Goal: Find contact information

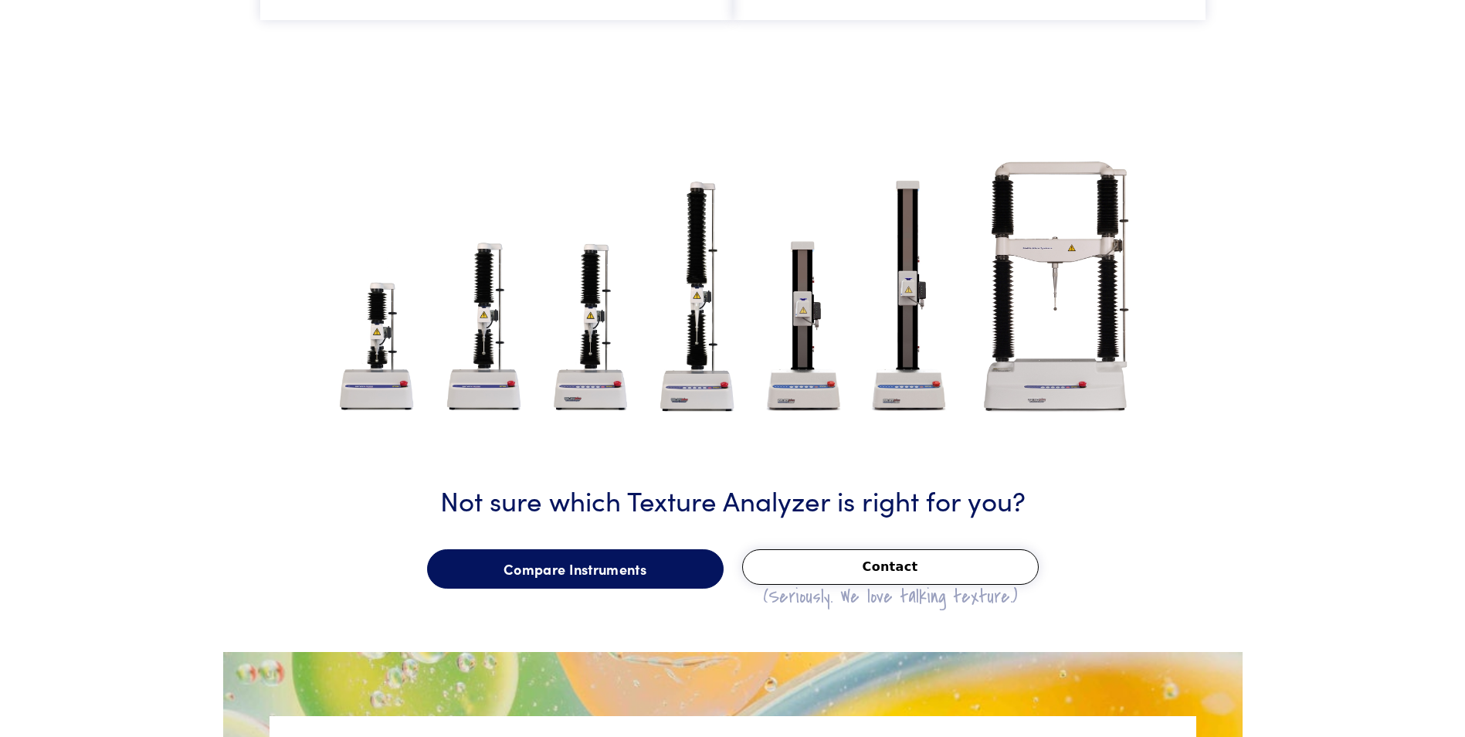
scroll to position [1854, 0]
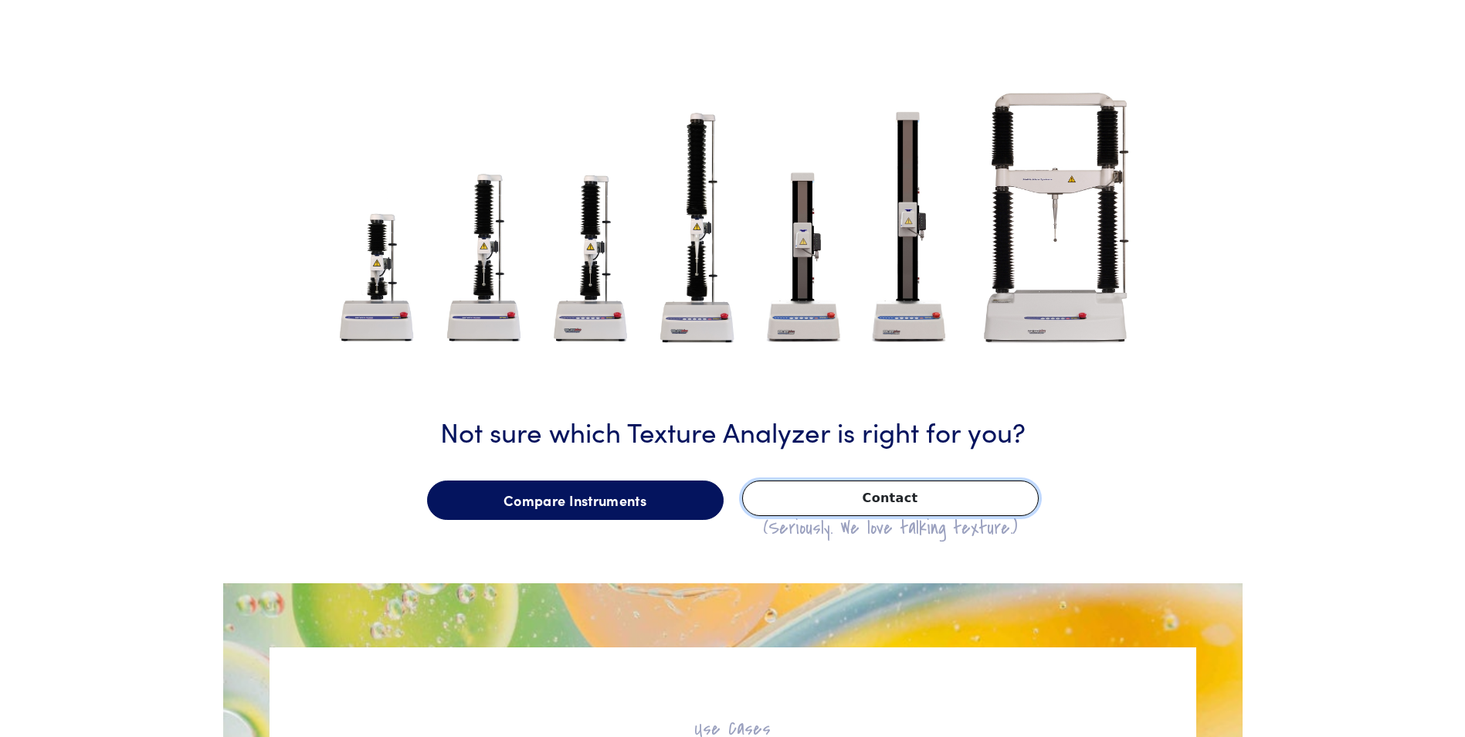
click at [917, 493] on button "Contact" at bounding box center [890, 499] width 297 height 36
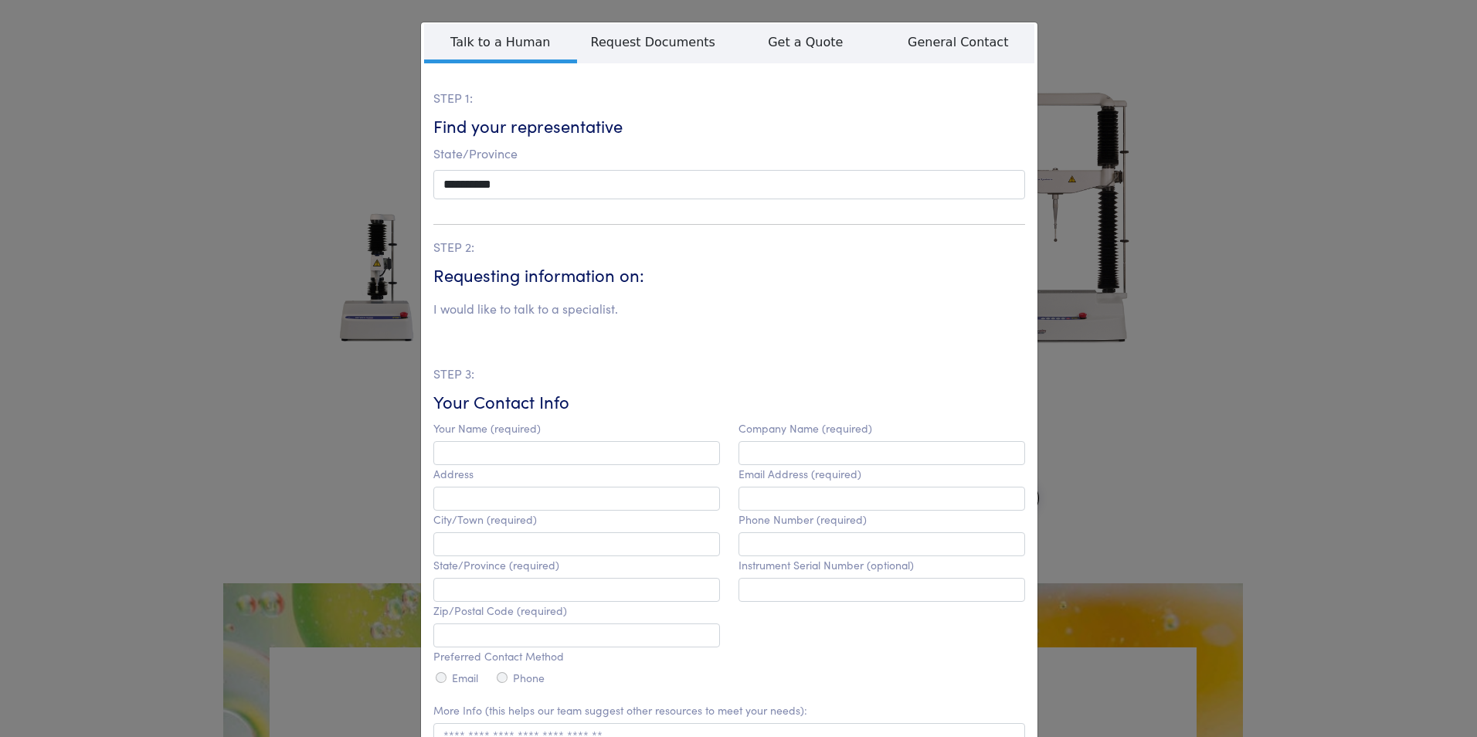
click at [1156, 258] on div "**********" at bounding box center [738, 368] width 1477 height 737
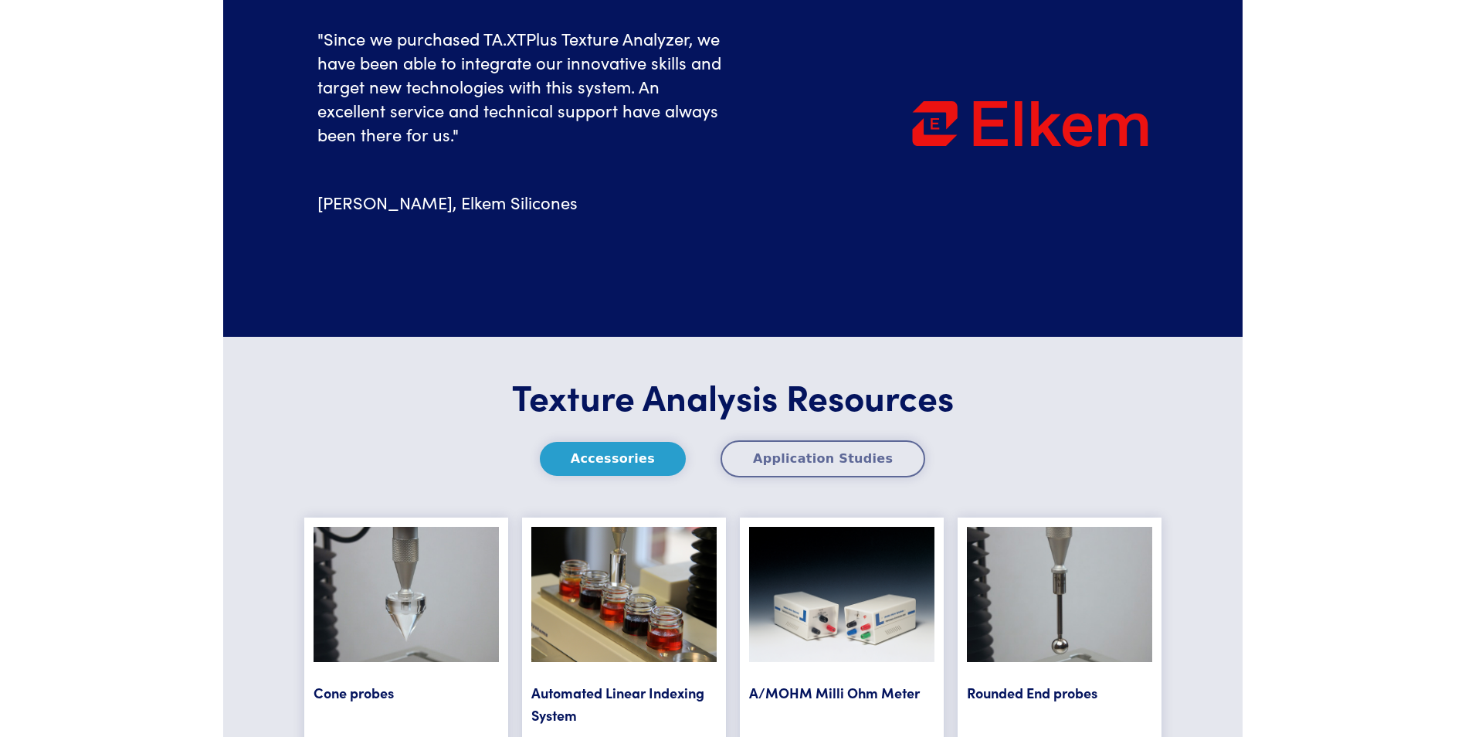
scroll to position [5871, 0]
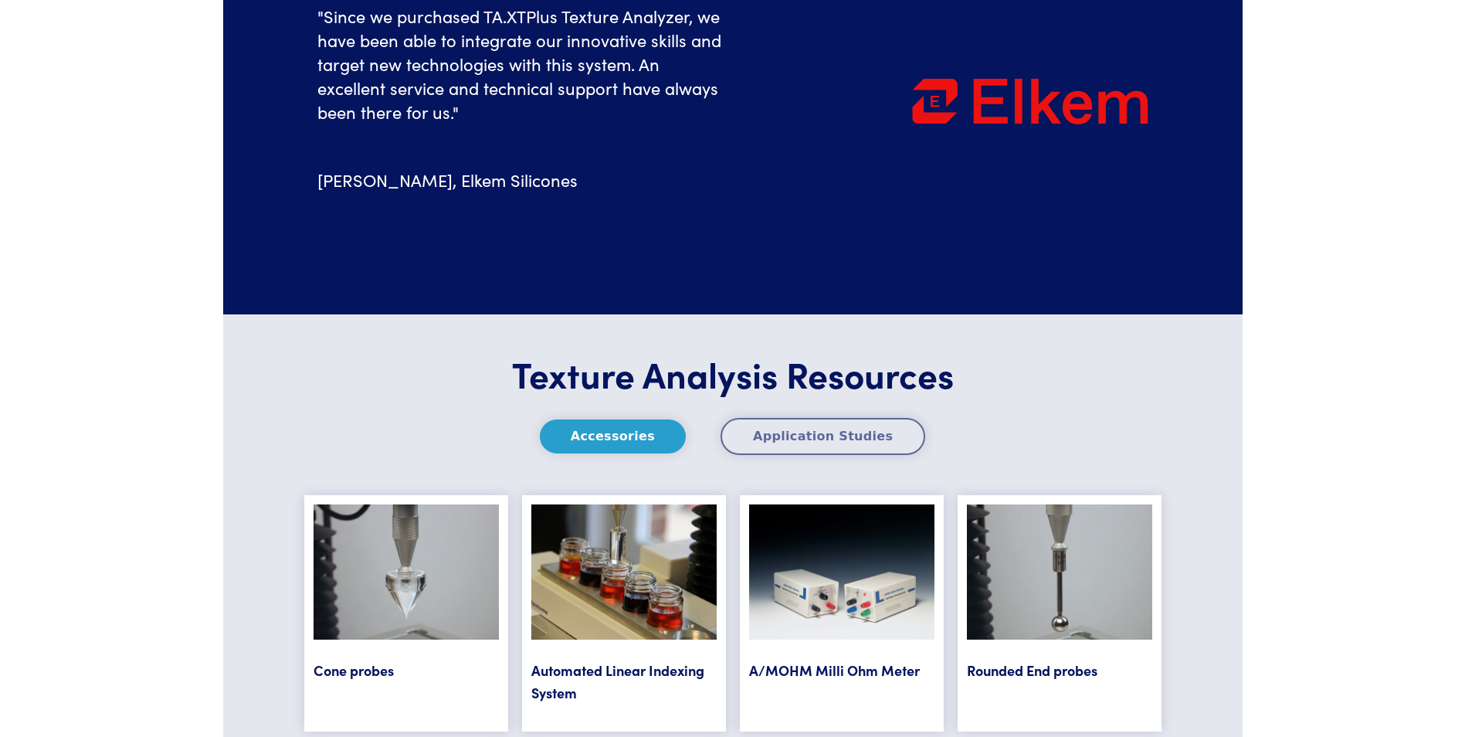
click at [877, 441] on button "Application Studies" at bounding box center [823, 436] width 205 height 37
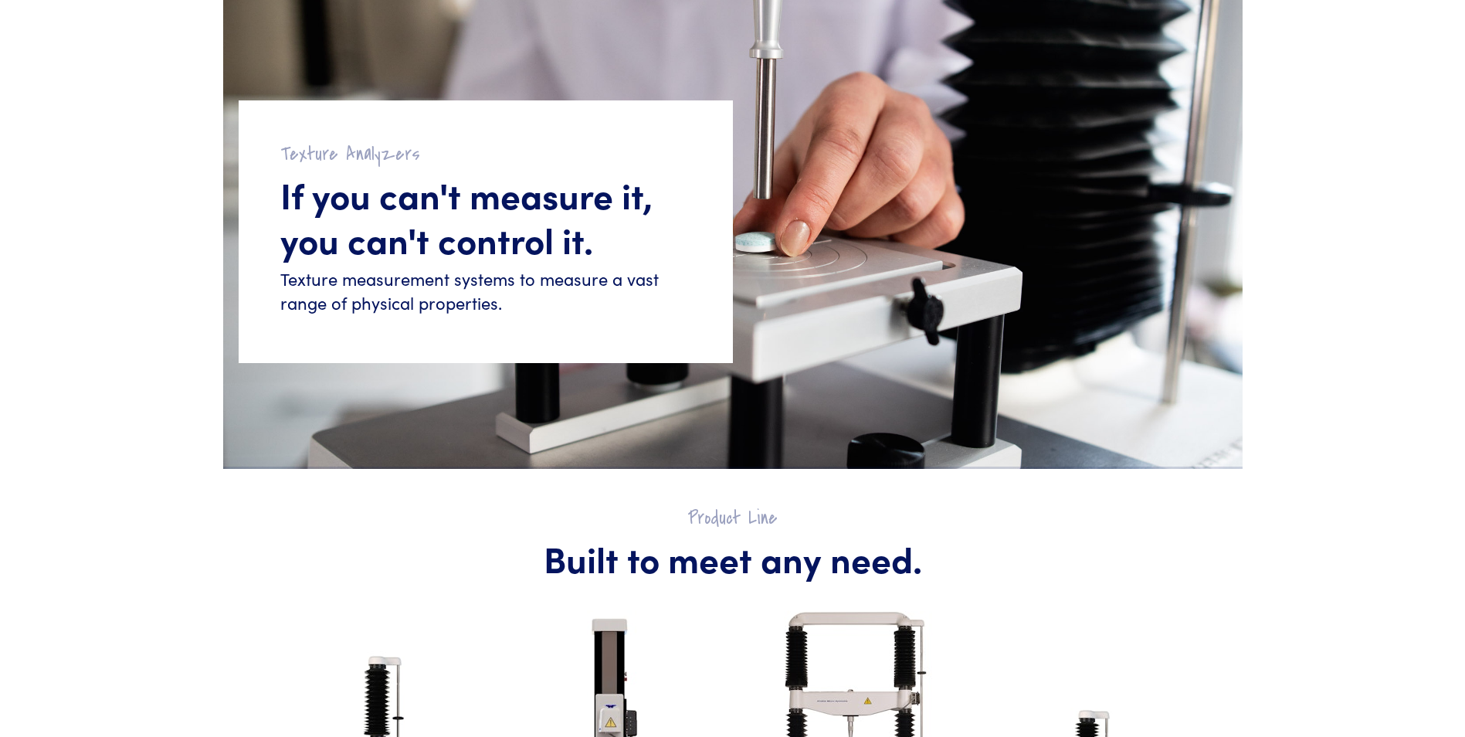
scroll to position [0, 0]
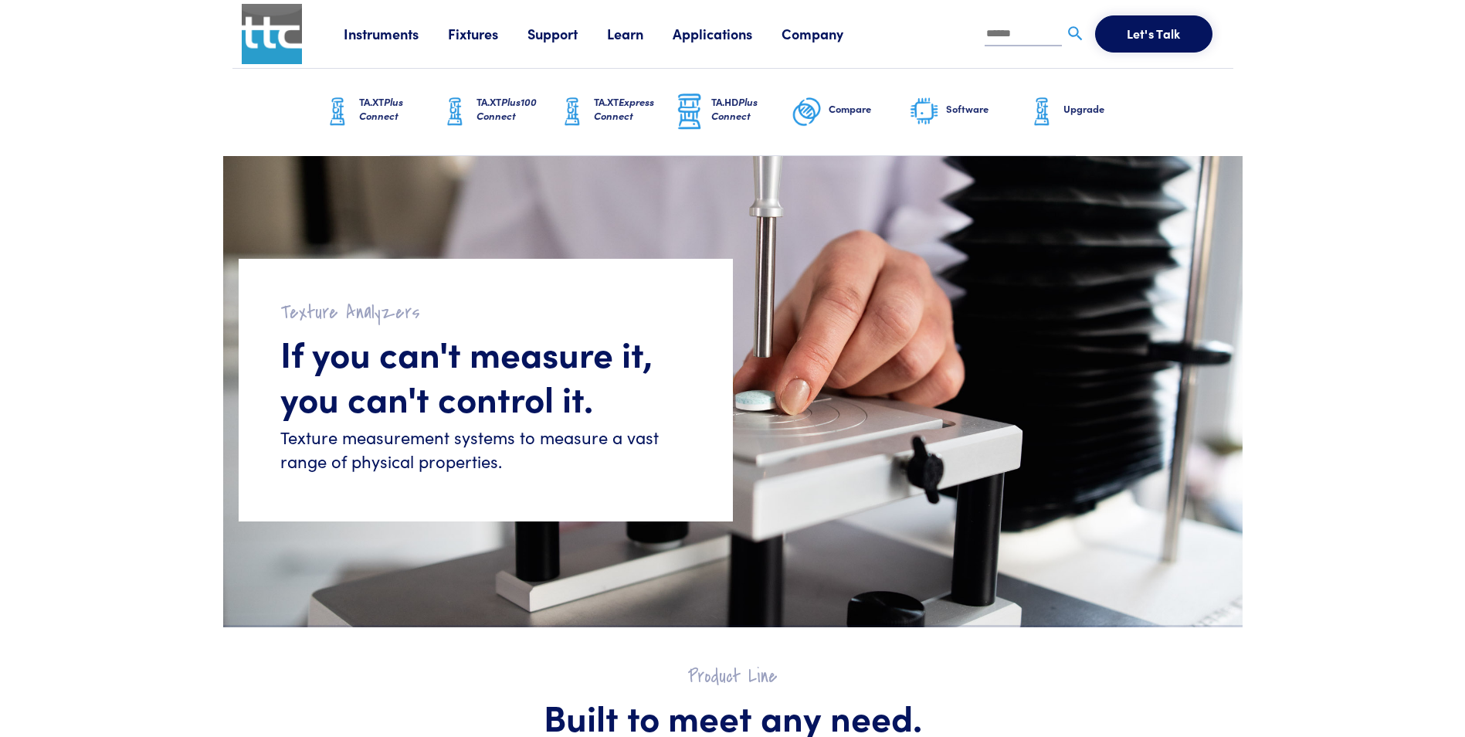
click at [613, 97] on h6 "TA.XT Express Connect" at bounding box center [634, 109] width 80 height 28
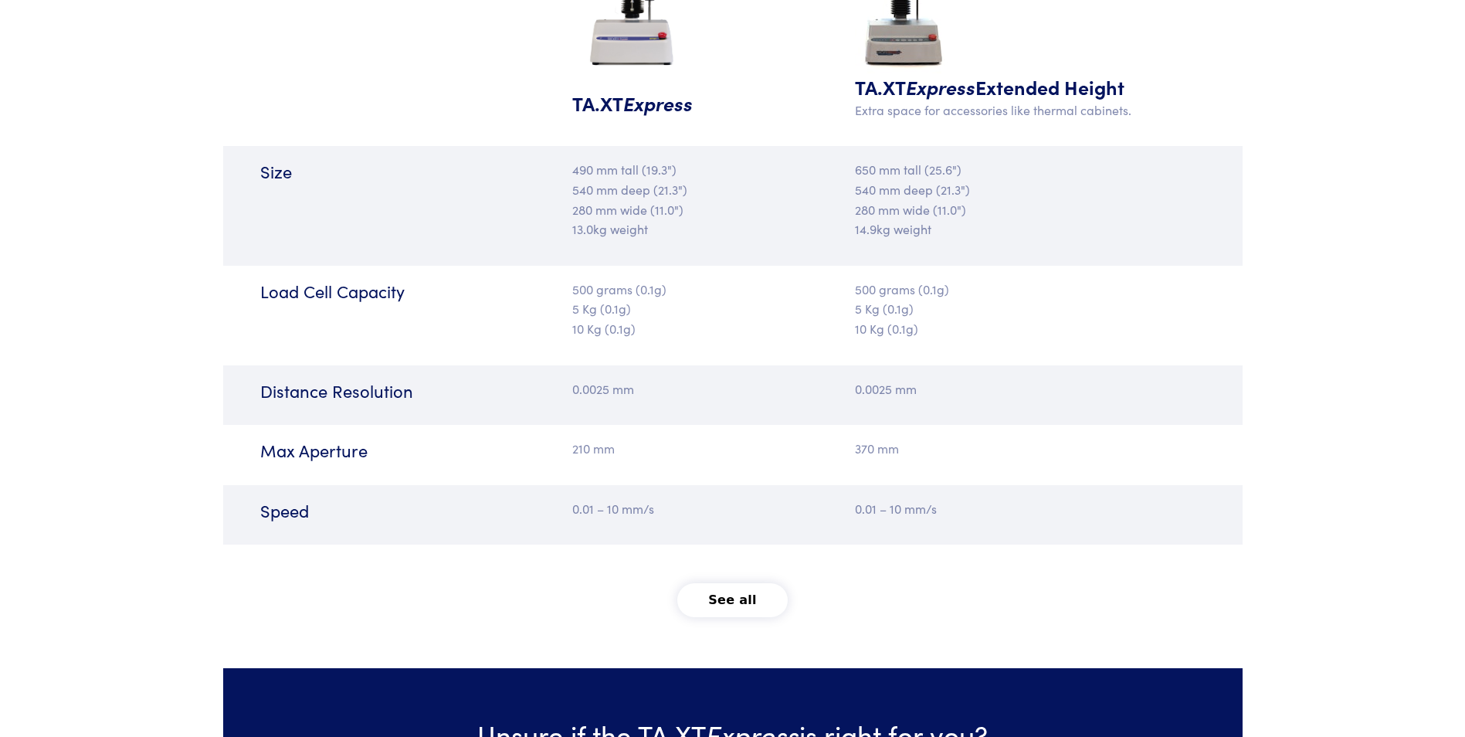
scroll to position [2163, 0]
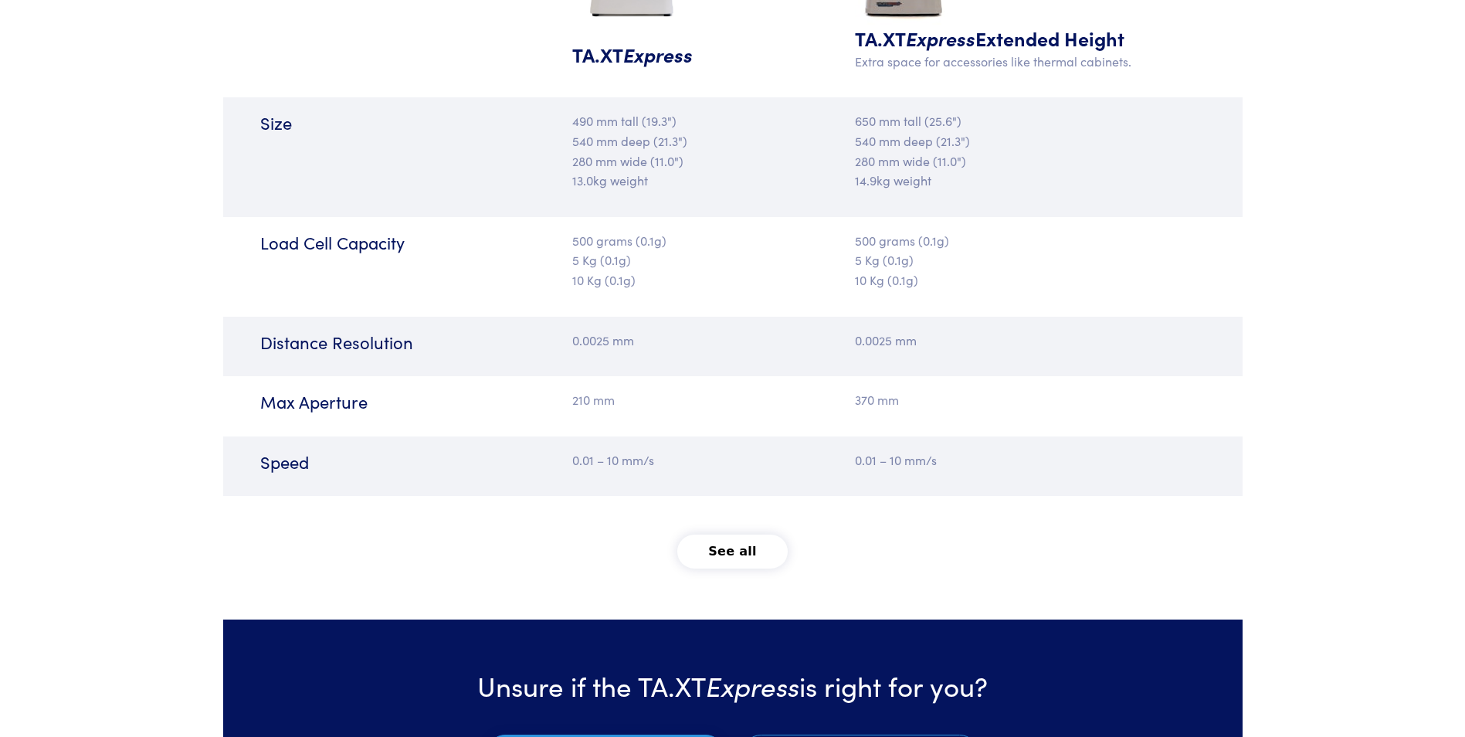
click at [737, 550] on button "See all" at bounding box center [732, 552] width 110 height 34
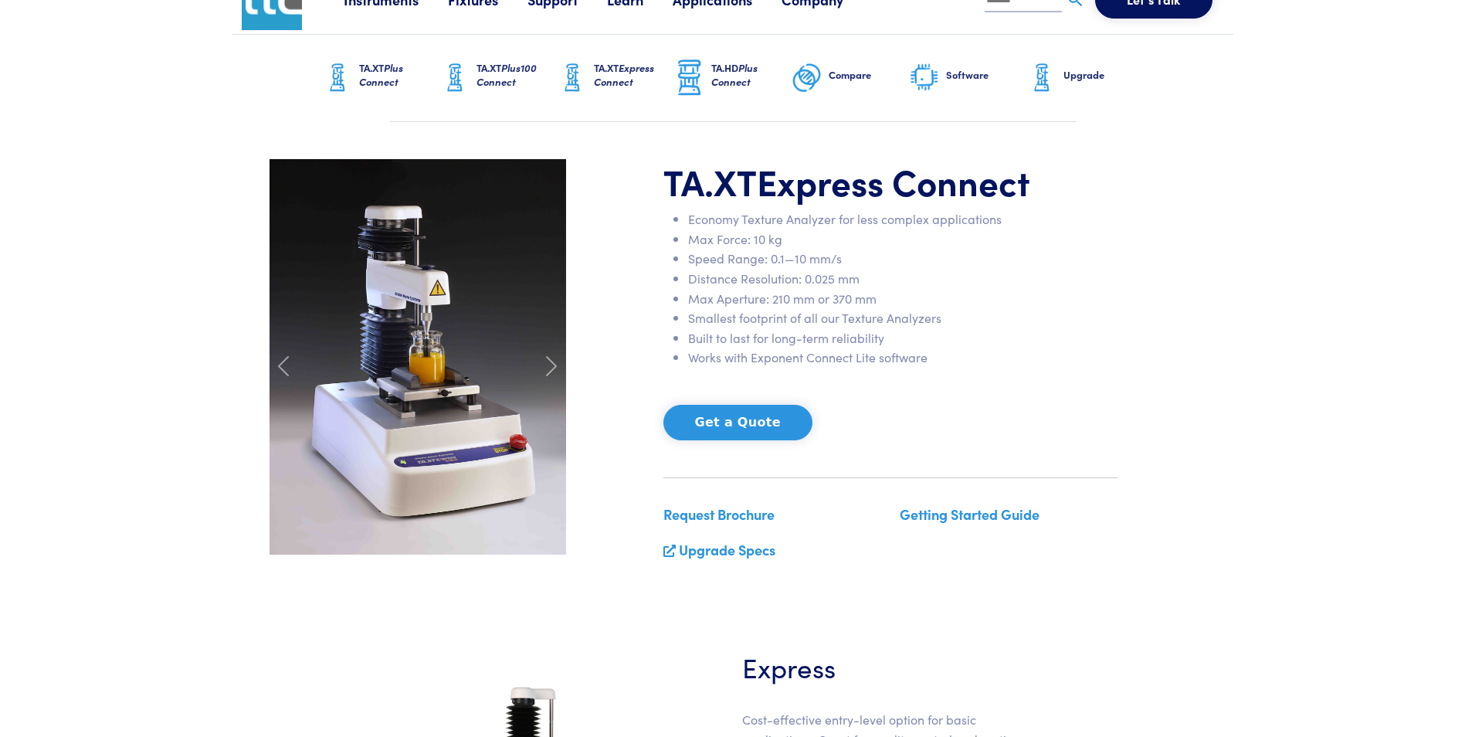
scroll to position [0, 0]
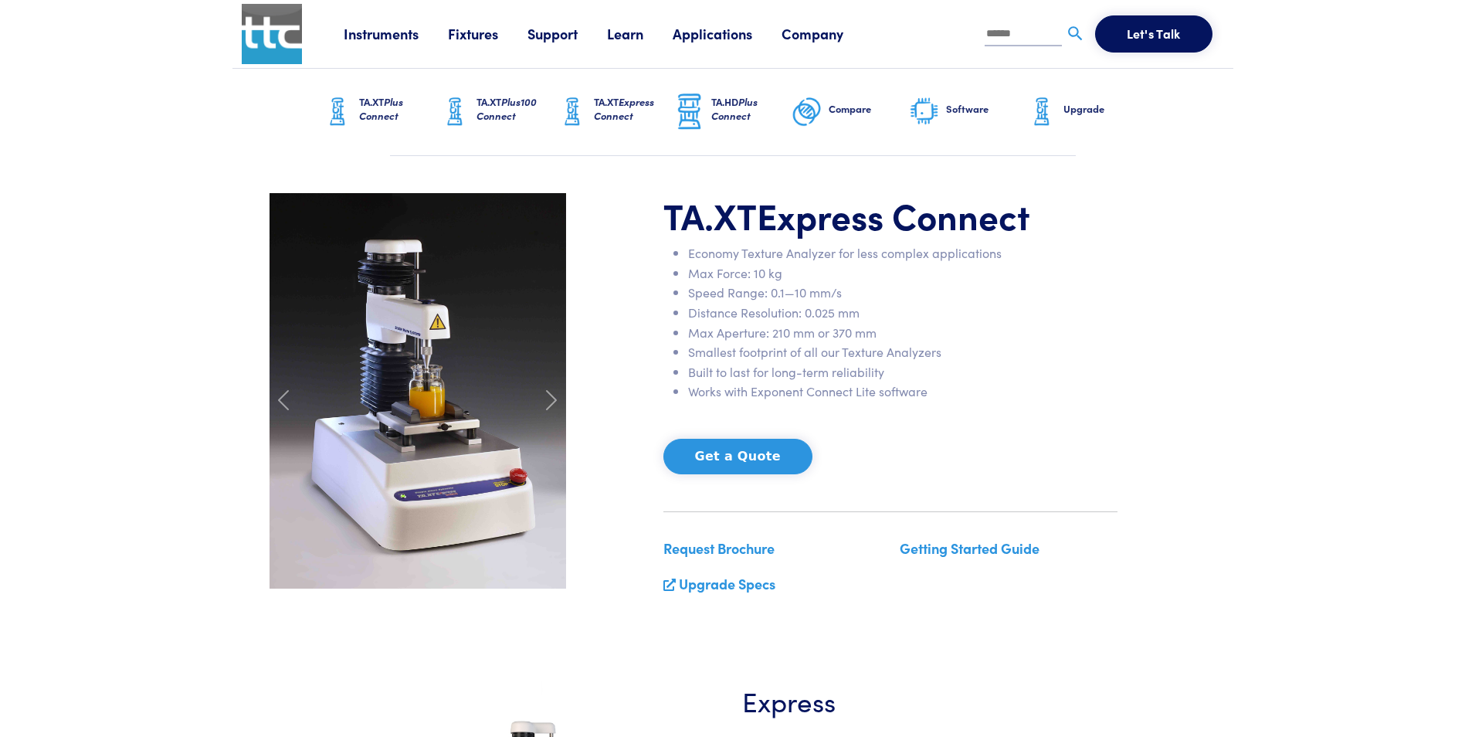
click at [706, 34] on link "Applications" at bounding box center [727, 33] width 109 height 19
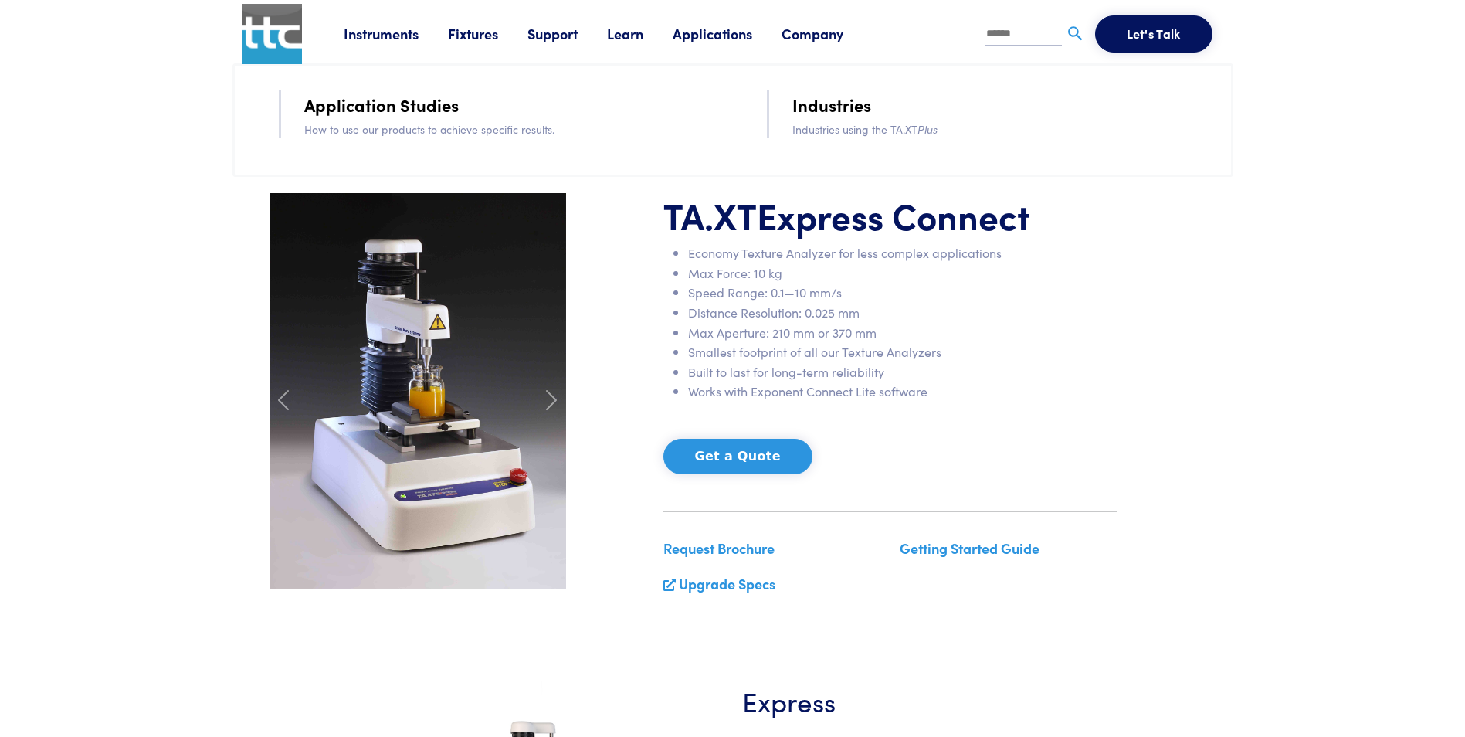
click at [821, 36] on link "Company" at bounding box center [827, 33] width 91 height 19
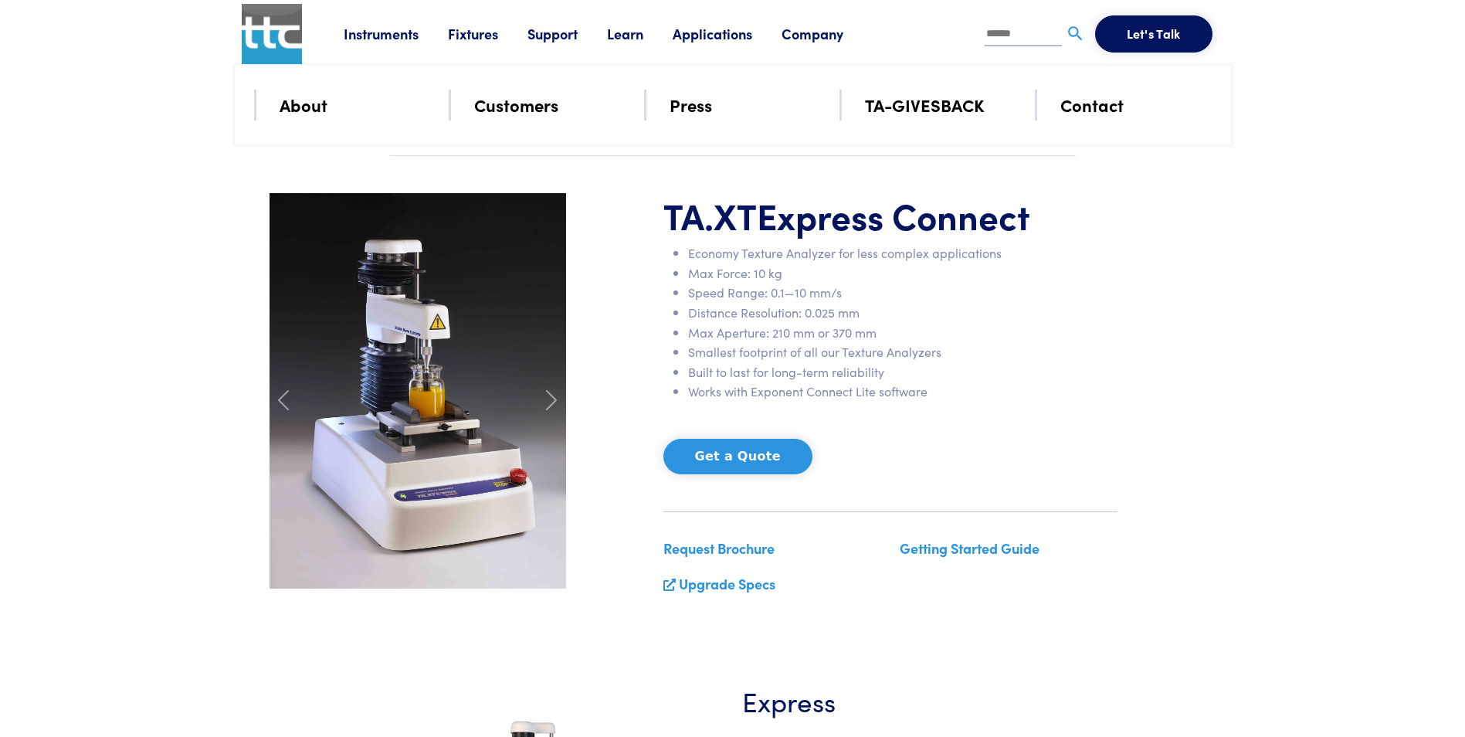
click at [819, 32] on link "Company" at bounding box center [827, 33] width 91 height 19
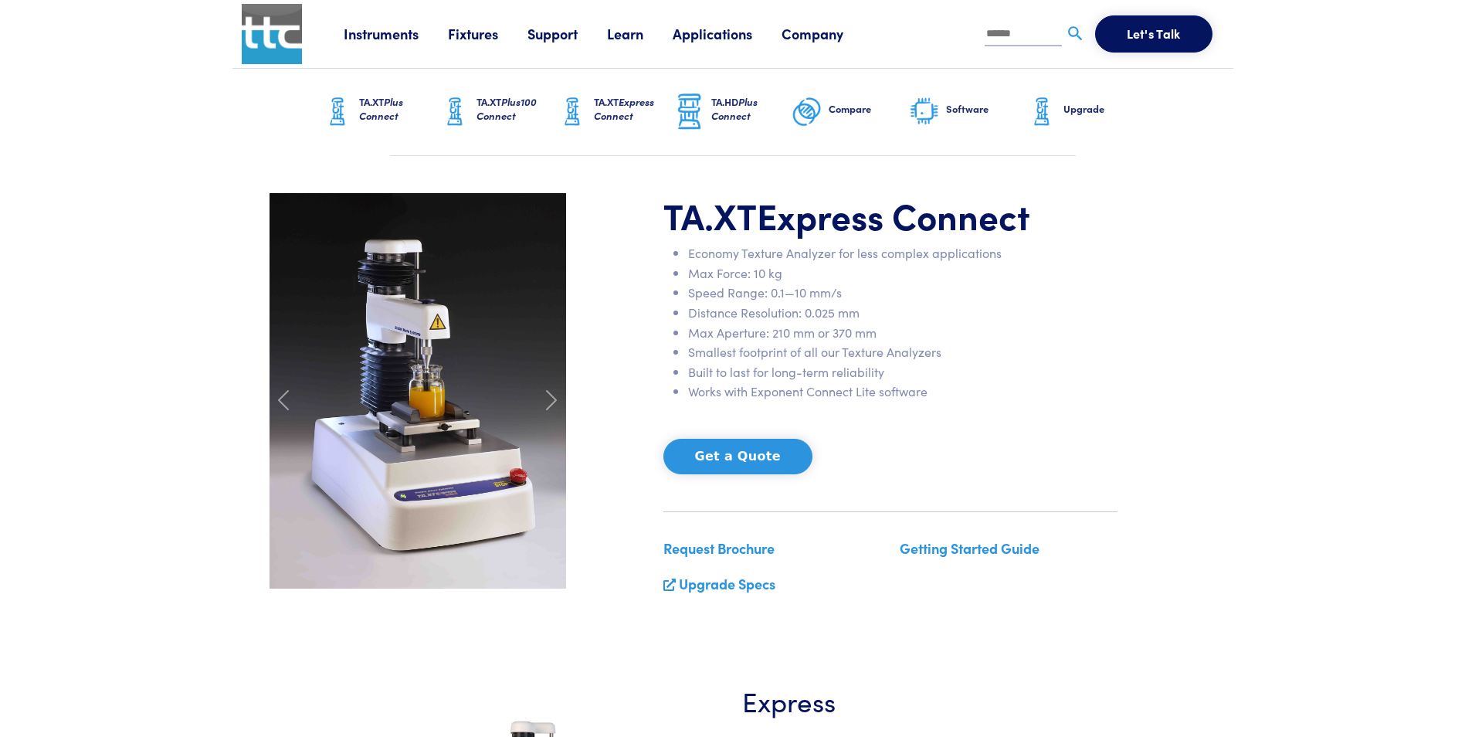
click at [819, 32] on link "Company" at bounding box center [827, 33] width 91 height 19
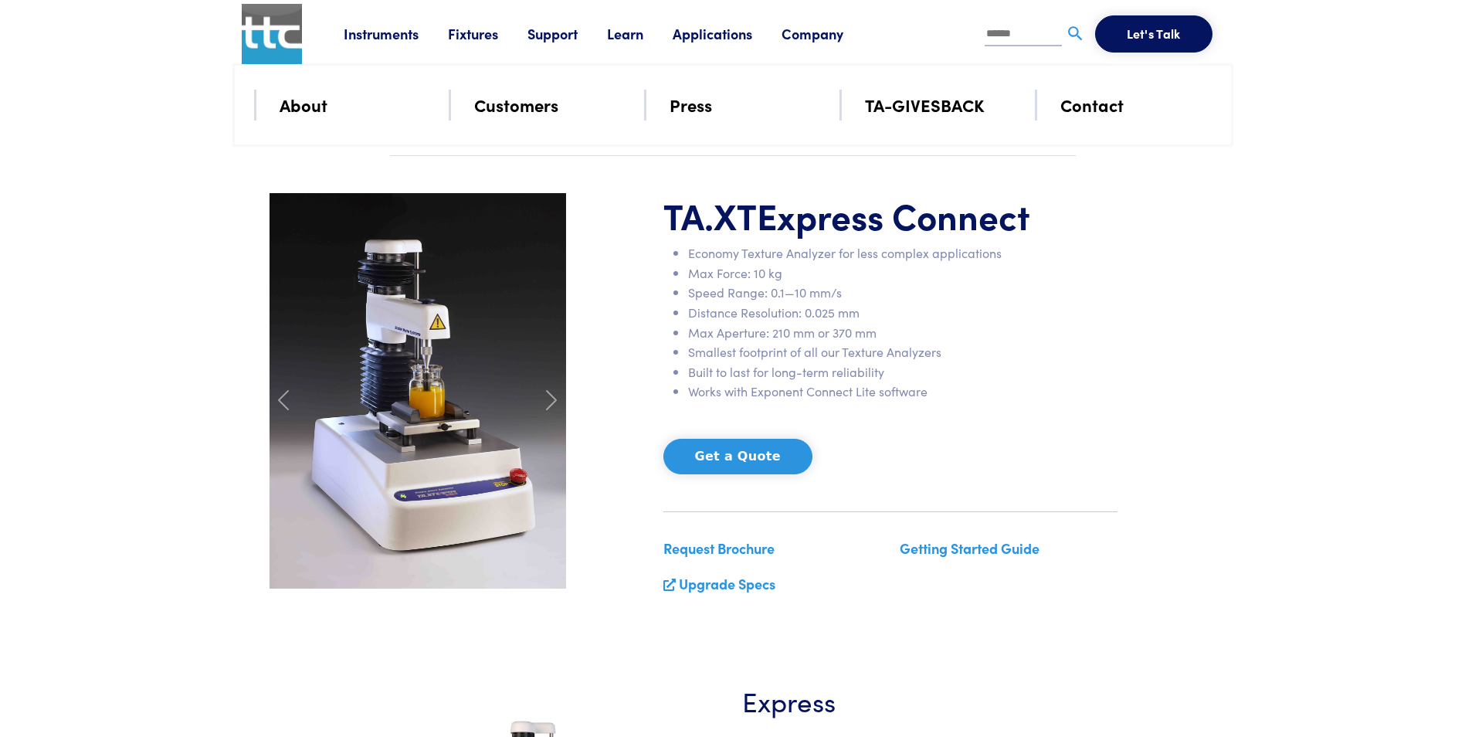
click at [1064, 101] on link "Contact" at bounding box center [1092, 104] width 63 height 27
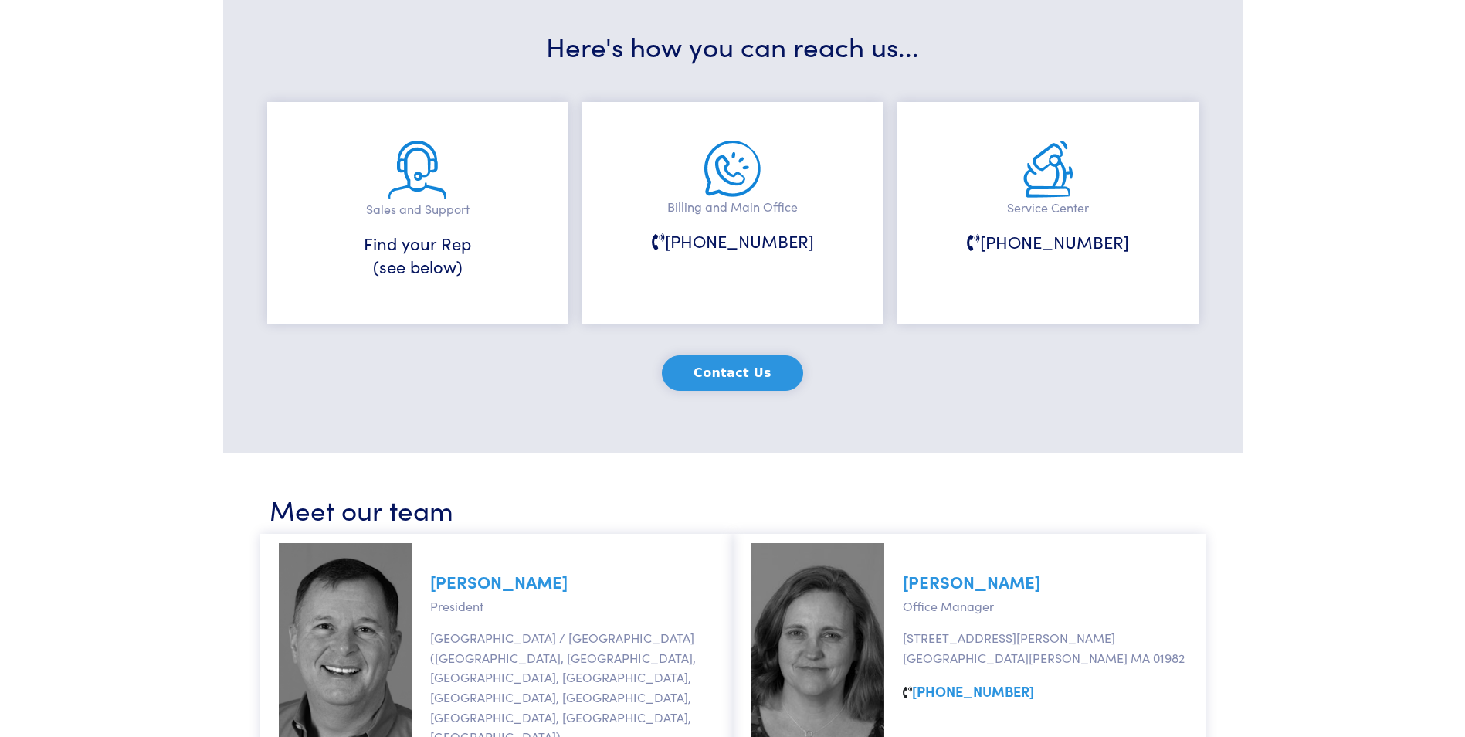
scroll to position [77, 0]
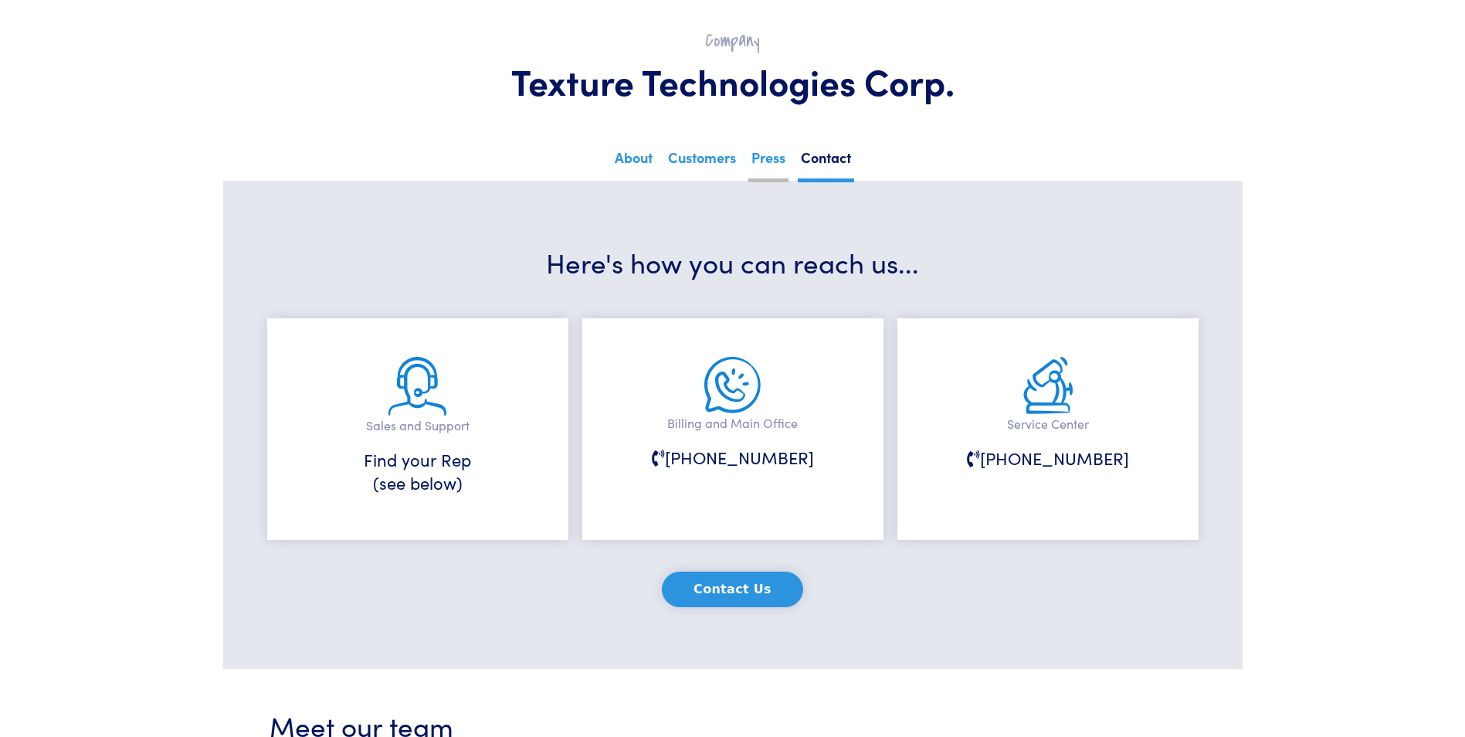
click at [766, 170] on link "Press" at bounding box center [769, 163] width 40 height 38
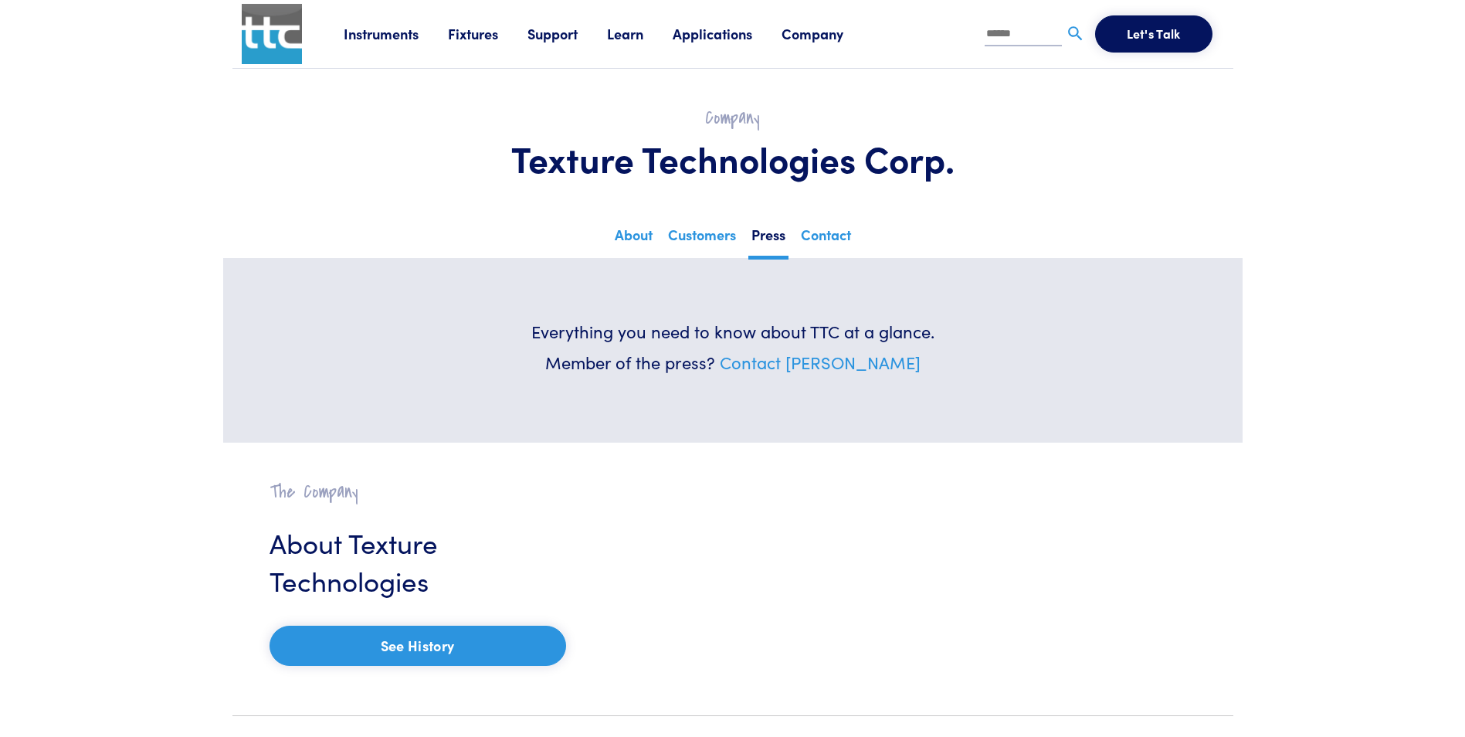
click at [810, 34] on link "Company" at bounding box center [827, 33] width 91 height 19
click at [399, 110] on li "About" at bounding box center [355, 105] width 151 height 31
click at [804, 34] on link "Company" at bounding box center [827, 33] width 91 height 19
click at [310, 110] on link "About" at bounding box center [304, 104] width 48 height 27
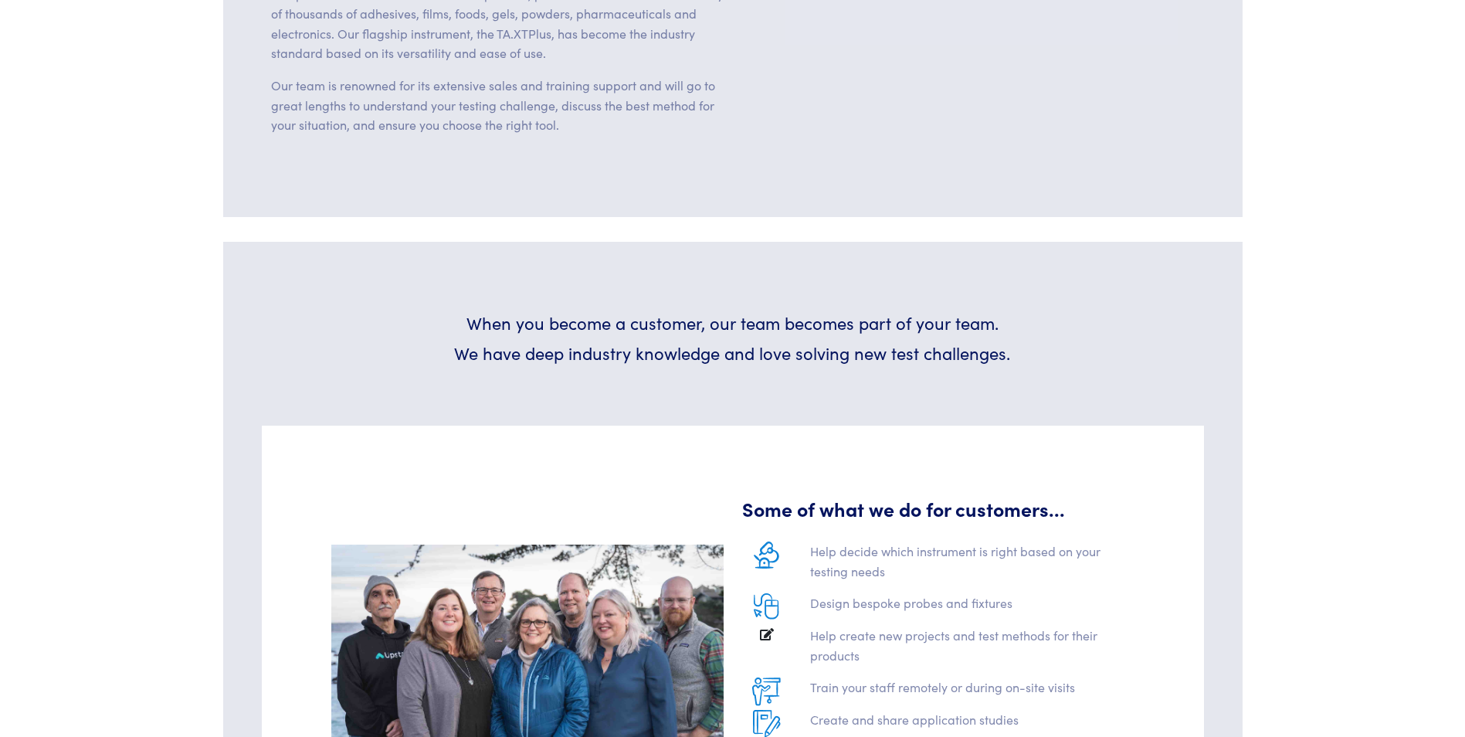
scroll to position [1236, 0]
